Goal: Task Accomplishment & Management: Manage account settings

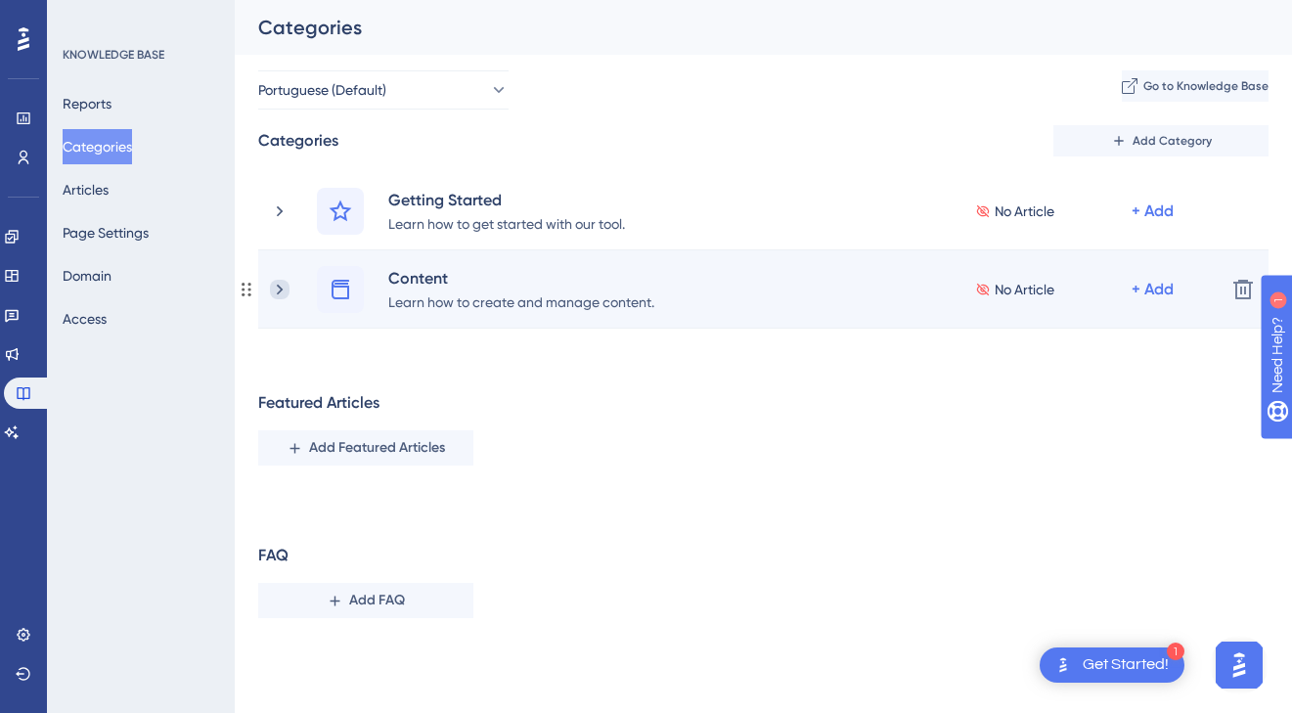
click at [280, 287] on icon at bounding box center [280, 289] width 6 height 11
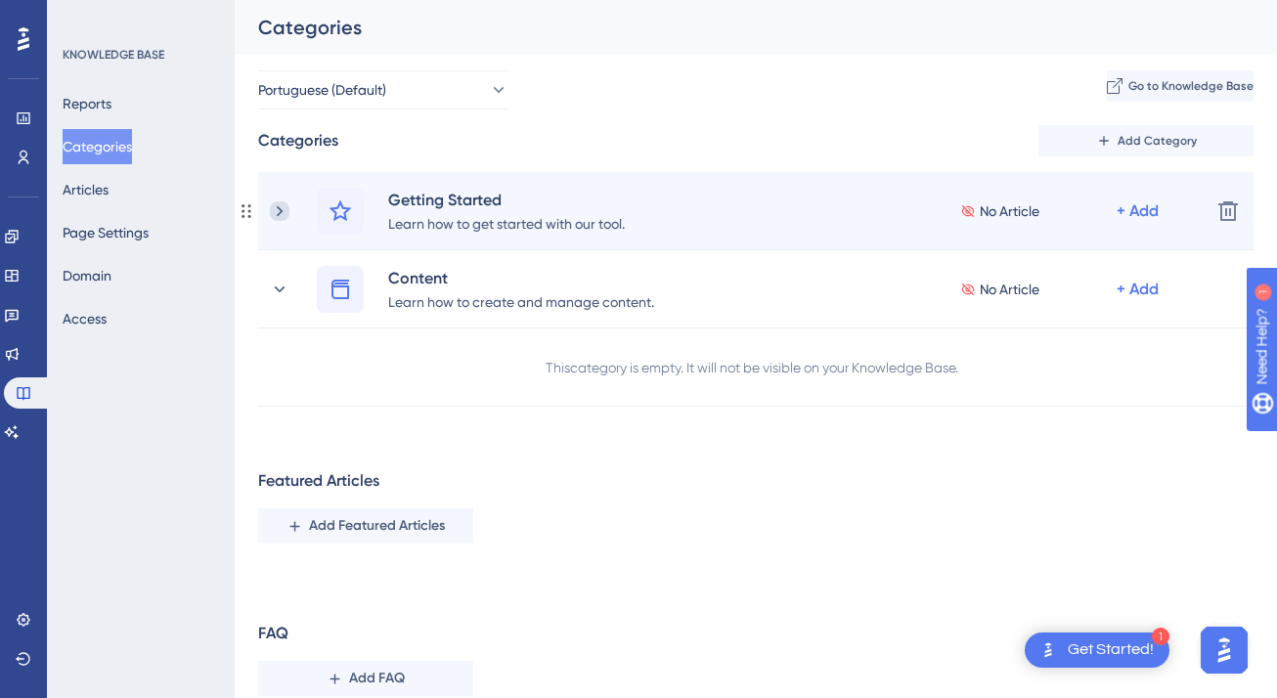
click at [283, 209] on icon at bounding box center [280, 211] width 20 height 20
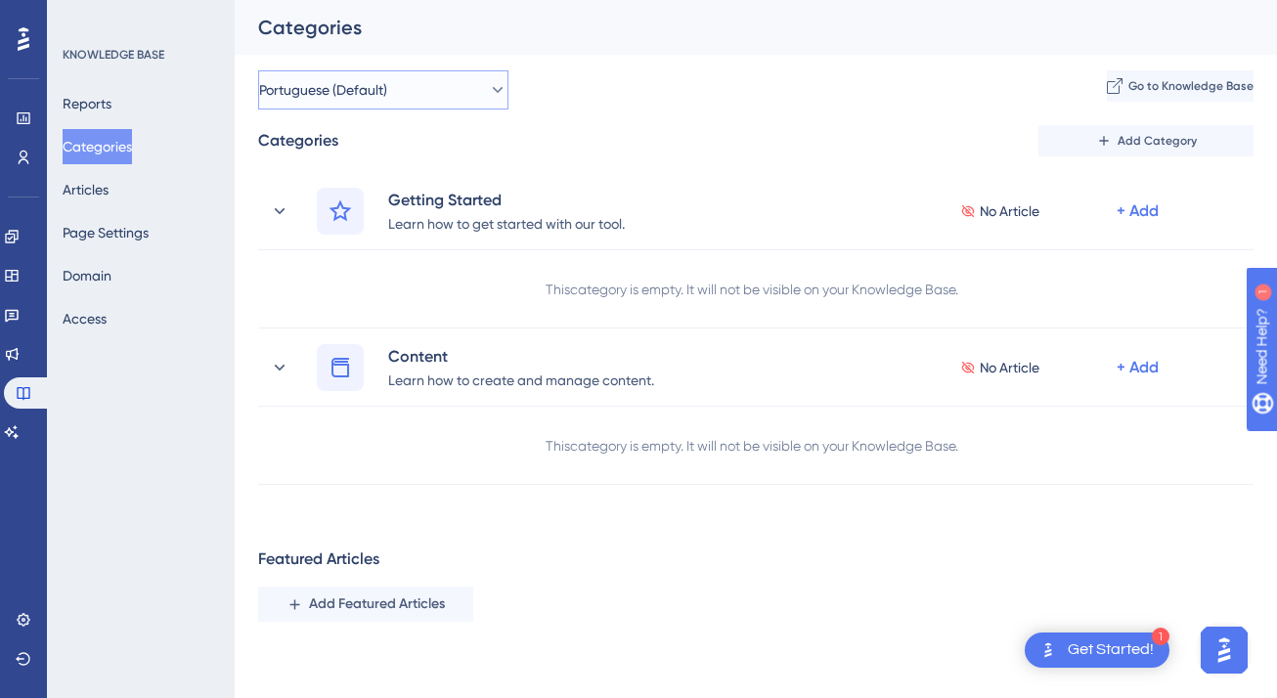
click at [469, 88] on button "Portuguese (Default)" at bounding box center [383, 89] width 250 height 39
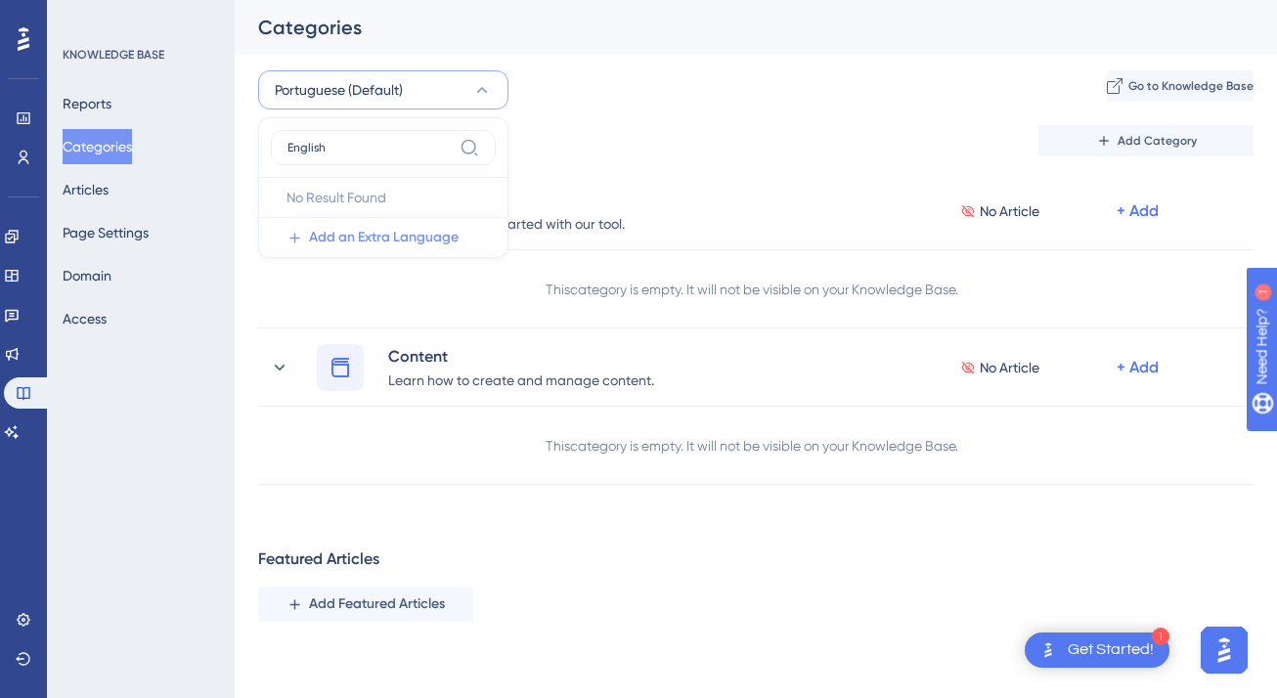
type input "English"
click at [403, 231] on span "Add an Extra Language" at bounding box center [384, 237] width 150 height 23
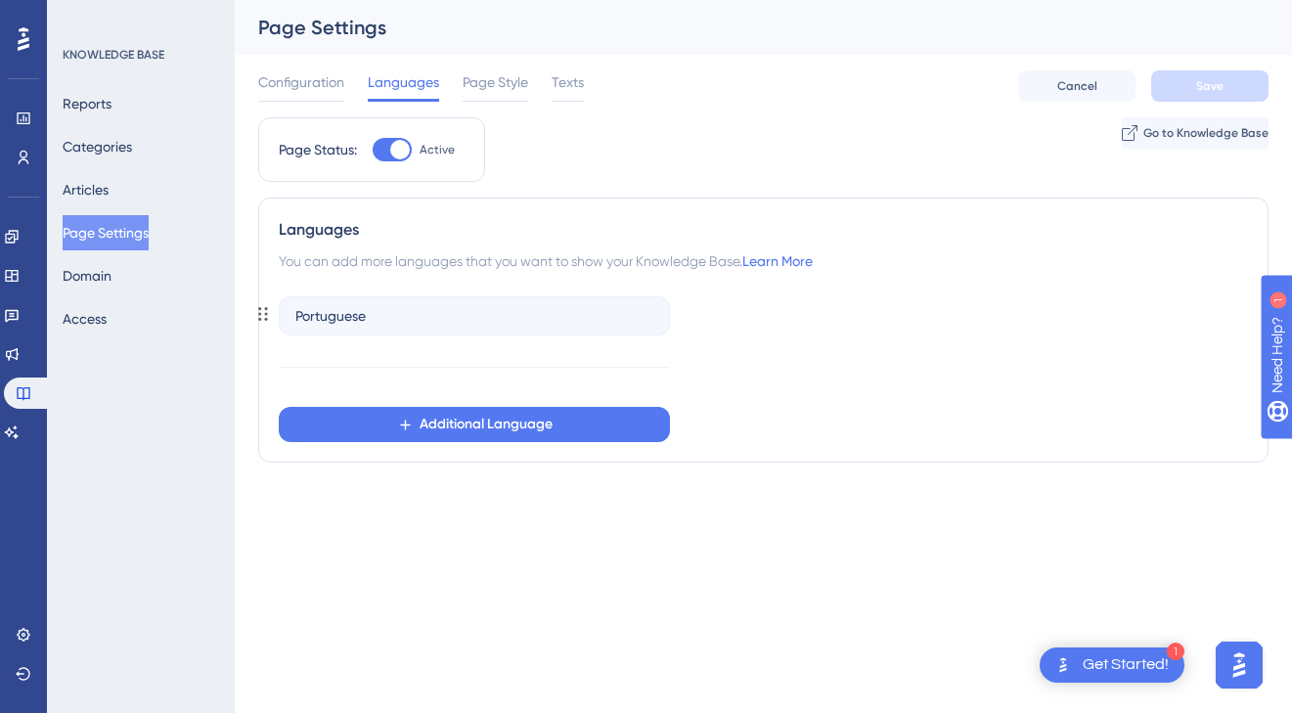
click at [409, 304] on div "Portuguese" at bounding box center [474, 315] width 391 height 39
click at [360, 314] on span "Portuguese" at bounding box center [330, 315] width 70 height 23
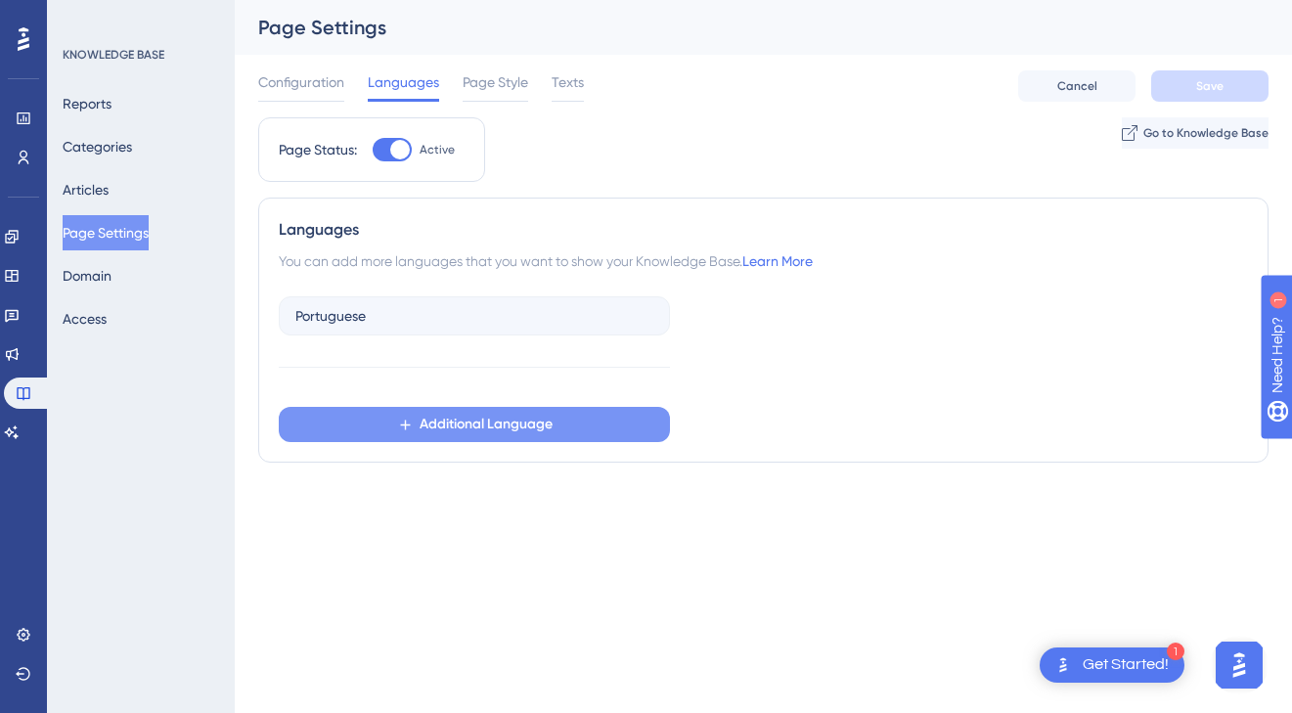
click at [491, 420] on span "Additional Language" at bounding box center [486, 424] width 133 height 23
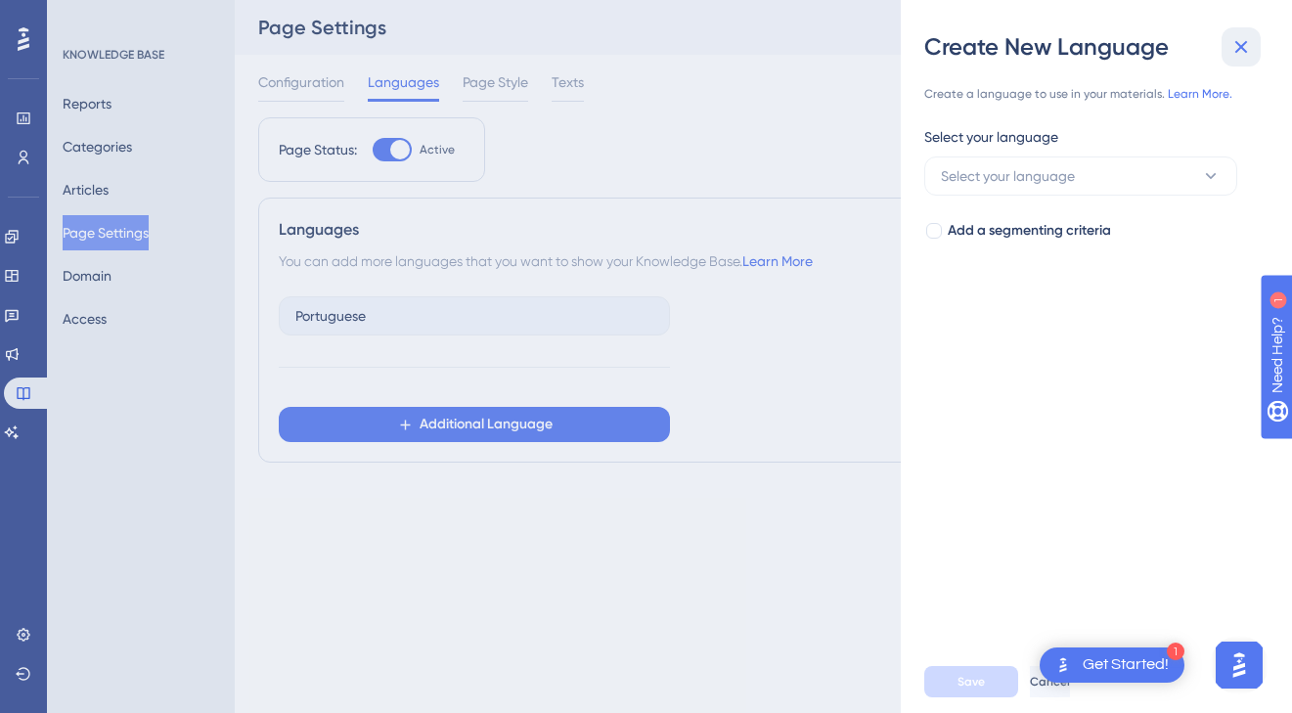
click at [1237, 37] on icon at bounding box center [1241, 46] width 23 height 23
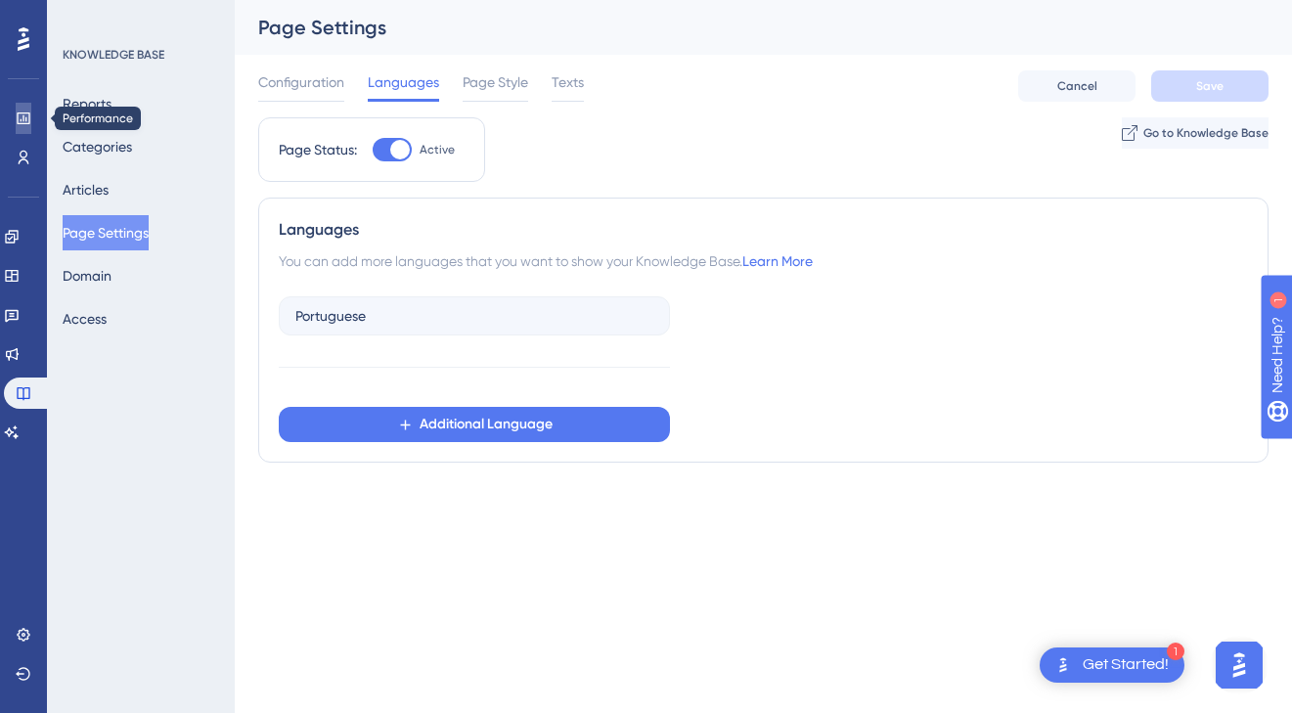
click at [16, 123] on icon at bounding box center [24, 119] width 16 height 16
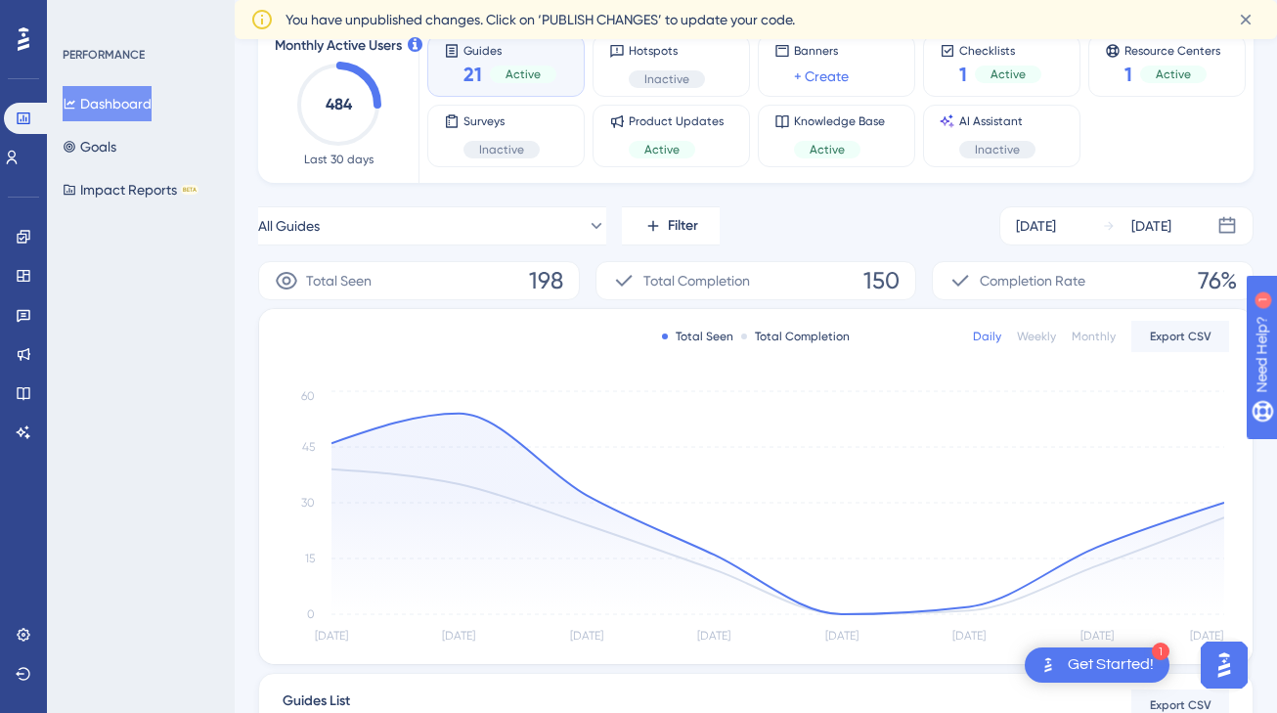
scroll to position [118, 0]
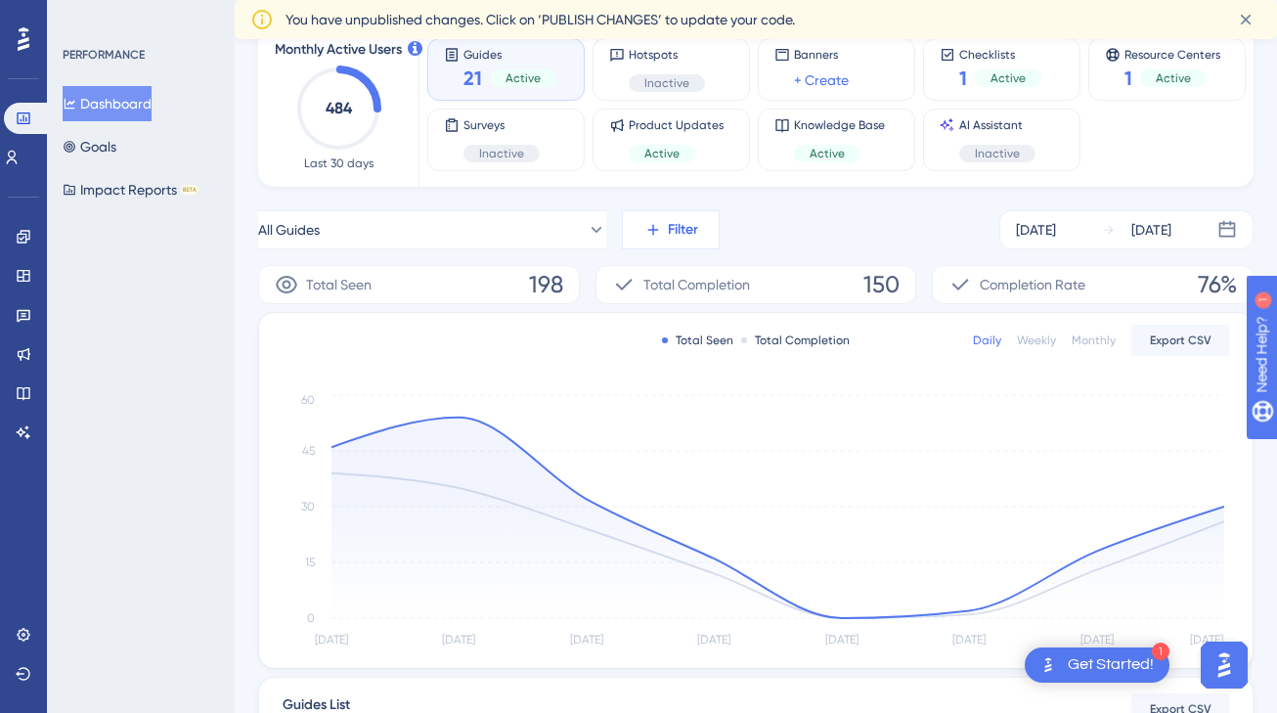
click at [690, 223] on span "Filter" at bounding box center [683, 229] width 30 height 23
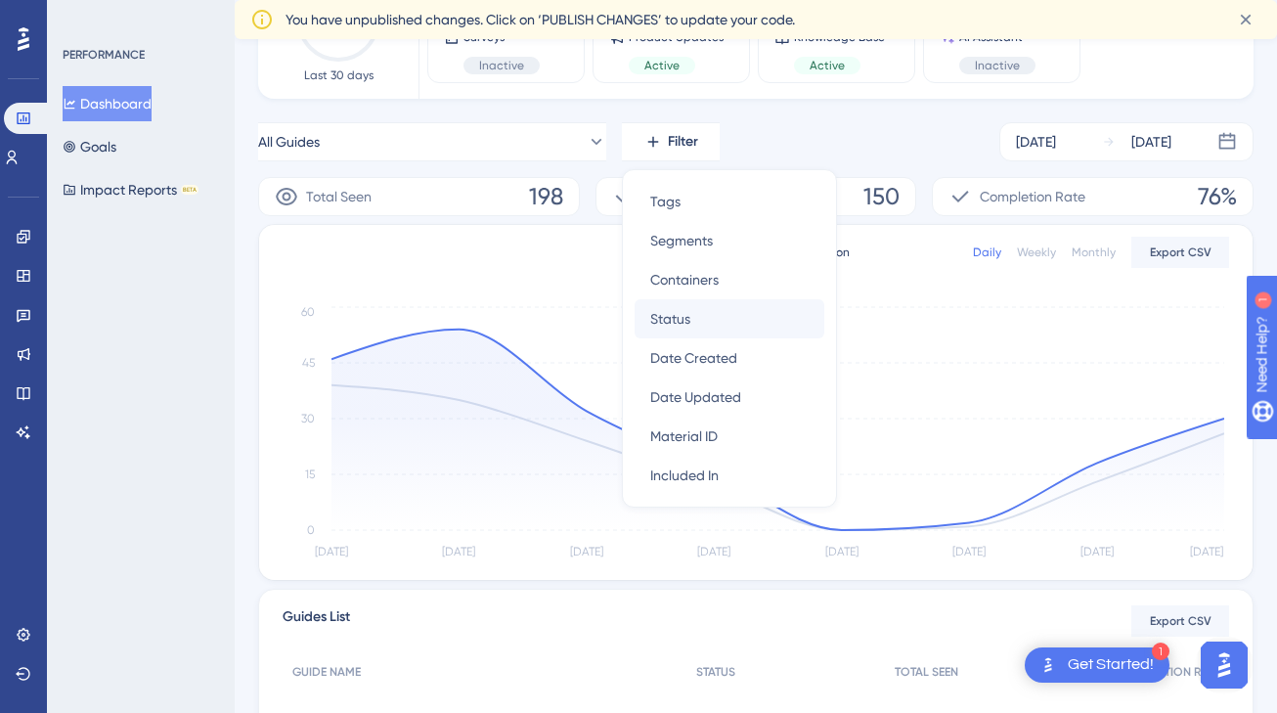
scroll to position [204, 0]
click at [677, 153] on span "Filter" at bounding box center [683, 143] width 30 height 23
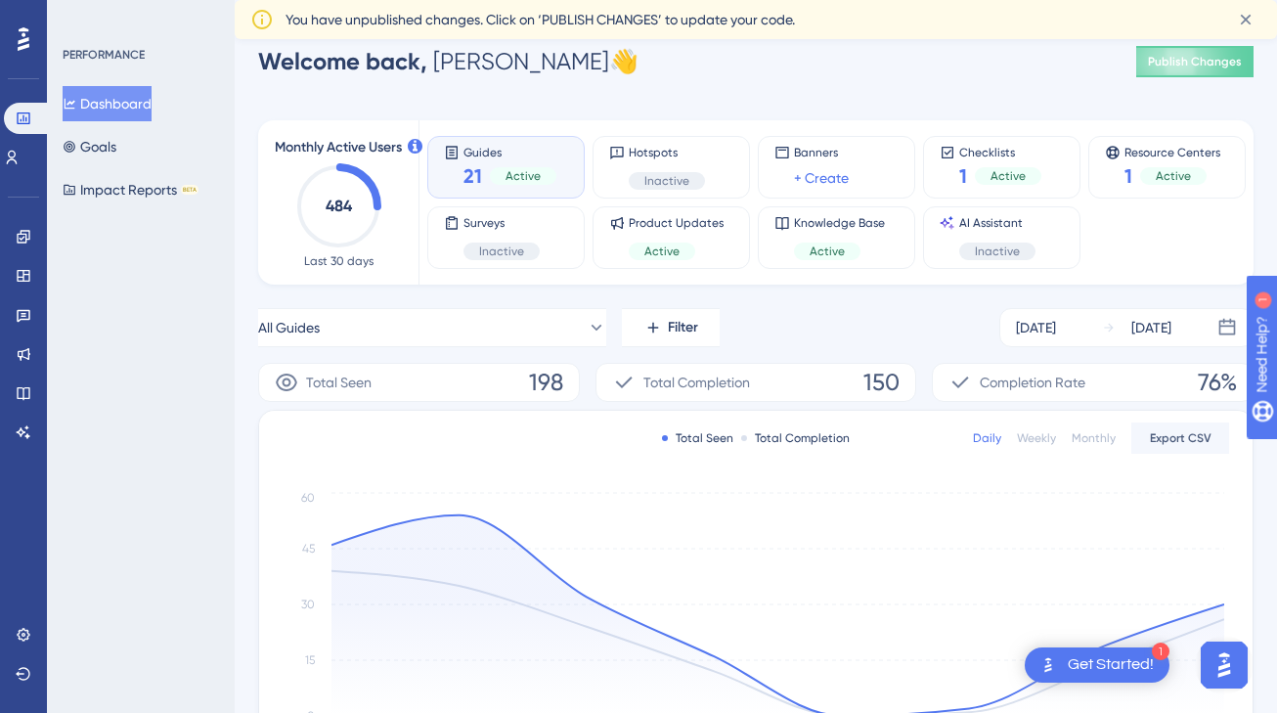
scroll to position [0, 0]
